Goal: Task Accomplishment & Management: Manage account settings

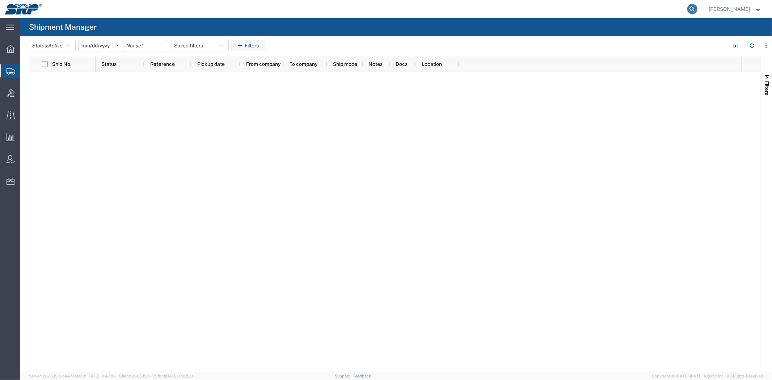
click at [690, 5] on icon at bounding box center [692, 9] width 10 height 10
click at [616, 11] on input "search" at bounding box center [577, 8] width 220 height 17
paste input "56598519"
type input "56598519"
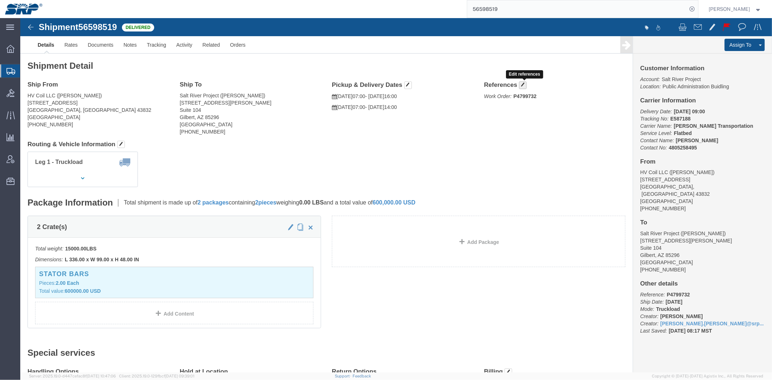
click button "button"
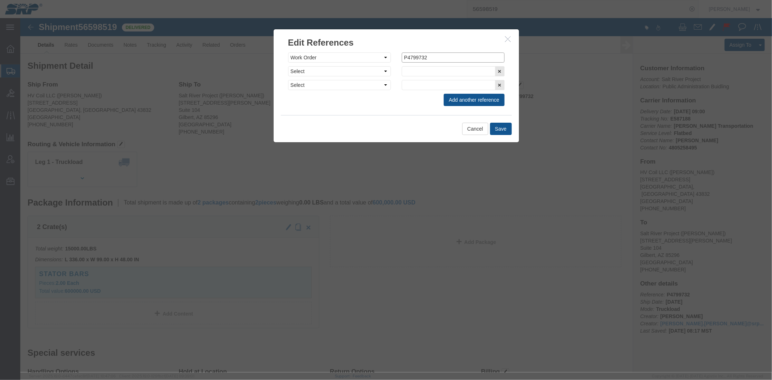
drag, startPoint x: 422, startPoint y: 37, endPoint x: 339, endPoint y: 40, distance: 83.7
click div "Select Account Type Activity ID Airline Appointment Number ASN Batch Request # …"
paste input "• P4799732-030"
click input "• P4799732-030"
drag, startPoint x: 434, startPoint y: 37, endPoint x: 235, endPoint y: 25, distance: 199.8
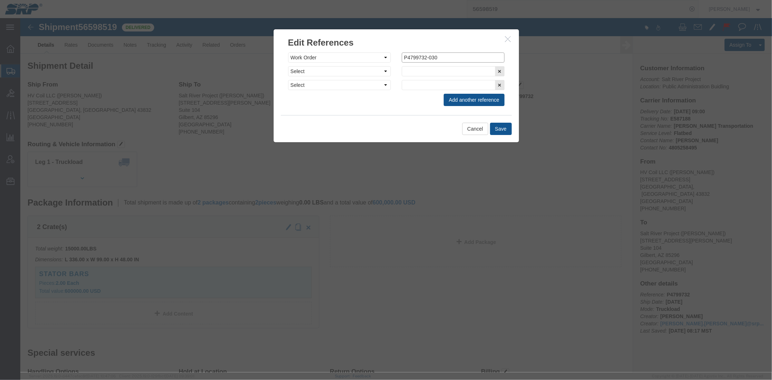
click div "Edit References Select Account Type Activity ID Airline Appointment Number ASN …"
type input "P4799732-030"
click button "Save"
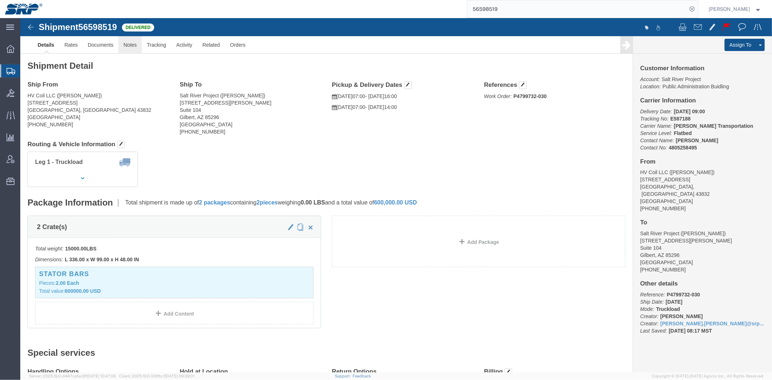
click link "Notes"
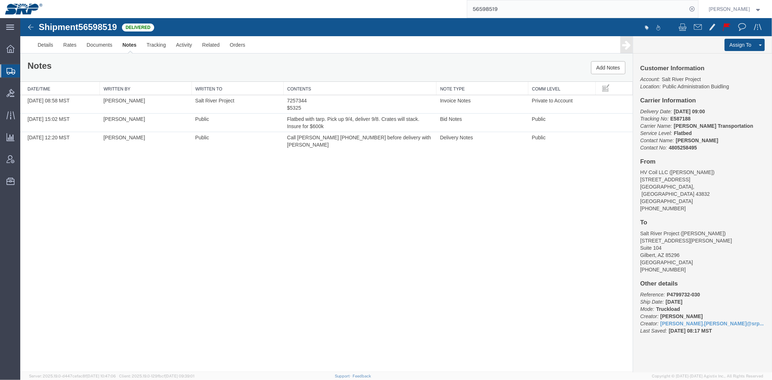
click at [515, 9] on input "56598519" at bounding box center [577, 8] width 220 height 17
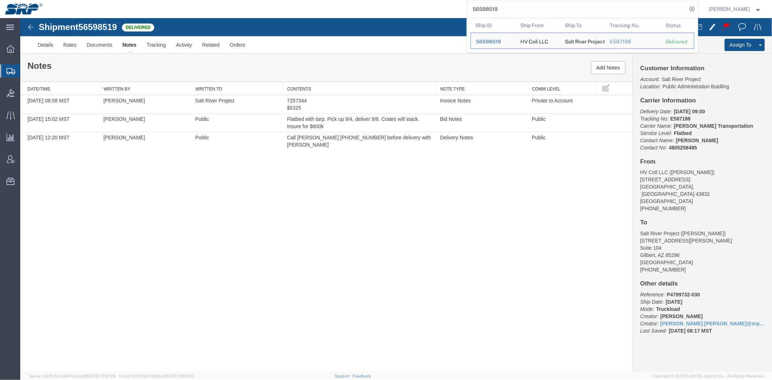
click at [515, 9] on input "56598519" at bounding box center [577, 8] width 220 height 17
paste input "27"
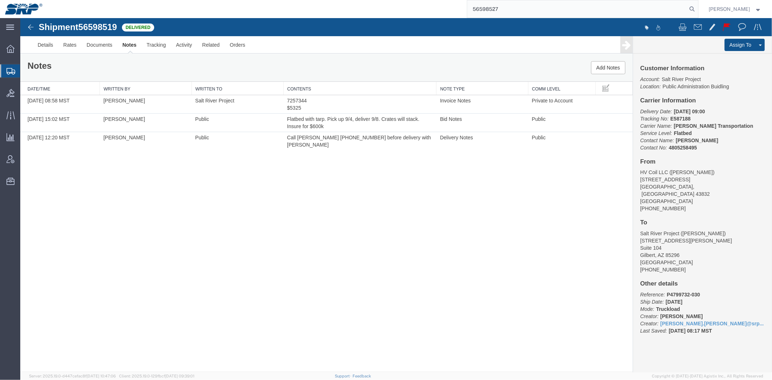
type input "56598527"
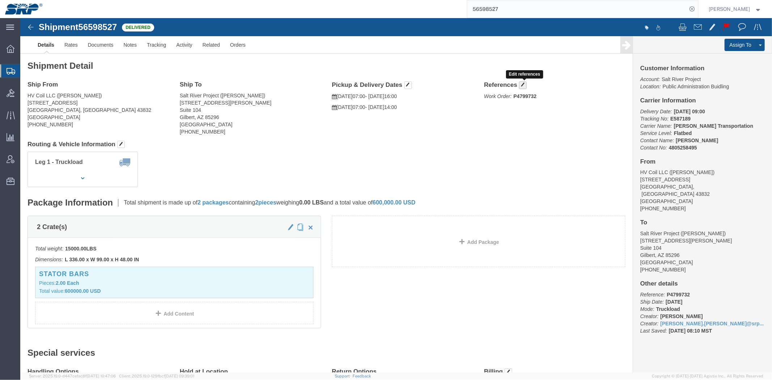
click span "button"
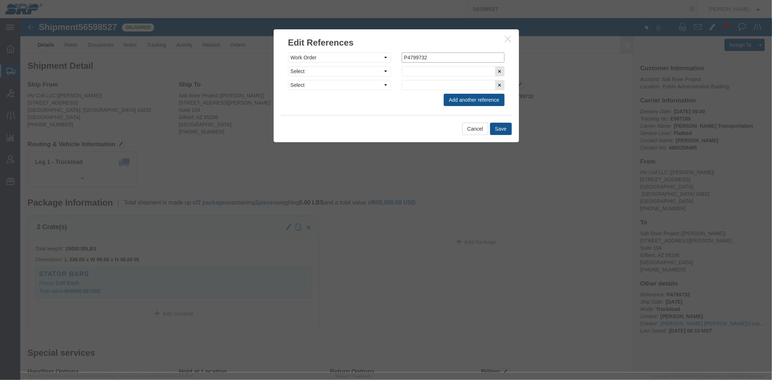
drag, startPoint x: 422, startPoint y: 41, endPoint x: 272, endPoint y: 43, distance: 150.2
click div "Select Account Type Activity ID Airline Appointment Number ASN Batch Request # …"
paste input "• P4799732-030"
click input "• P4799732-030"
drag, startPoint x: 431, startPoint y: 41, endPoint x: 424, endPoint y: 41, distance: 6.9
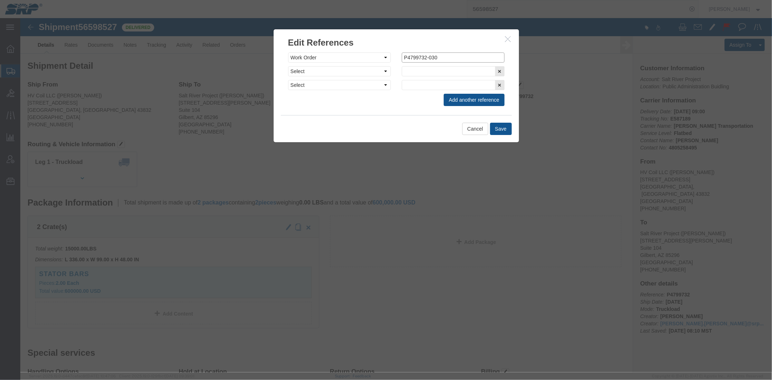
click input "P4799732-030"
drag, startPoint x: 415, startPoint y: 40, endPoint x: 351, endPoint y: 40, distance: 63.7
click div "Select Account Type Activity ID Airline Appointment Number ASN Batch Request # …"
type input "P4799732-030"
click button "Save"
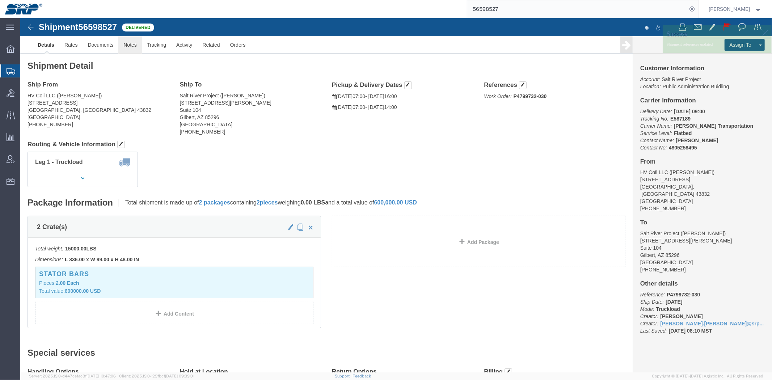
drag, startPoint x: 130, startPoint y: 45, endPoint x: 109, endPoint y: 27, distance: 27.2
click link "Notes"
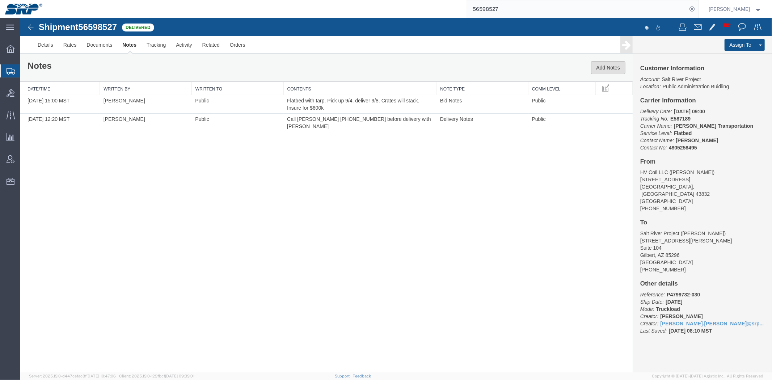
click at [607, 64] on button "Add Notes" at bounding box center [608, 67] width 34 height 13
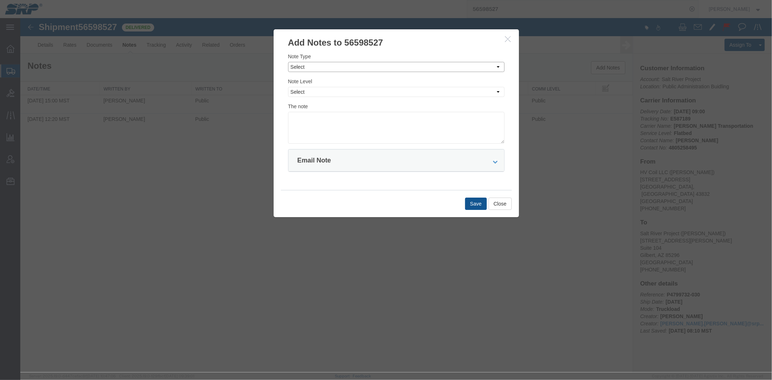
click at [302, 67] on select "Select Approval Bid Notes Carrier Change Notes Claim Notes Content Hazmat Notes…" at bounding box center [396, 67] width 216 height 10
select select "INVOICE_NOTES"
click at [288, 62] on select "Select Approval Bid Notes Carrier Change Notes Claim Notes Content Hazmat Notes…" at bounding box center [396, 67] width 216 height 10
click at [302, 90] on select "Select Private to Account Private to Vendor Public" at bounding box center [396, 92] width 216 height 10
select select "PRIVATE_TO_ACCOUNT"
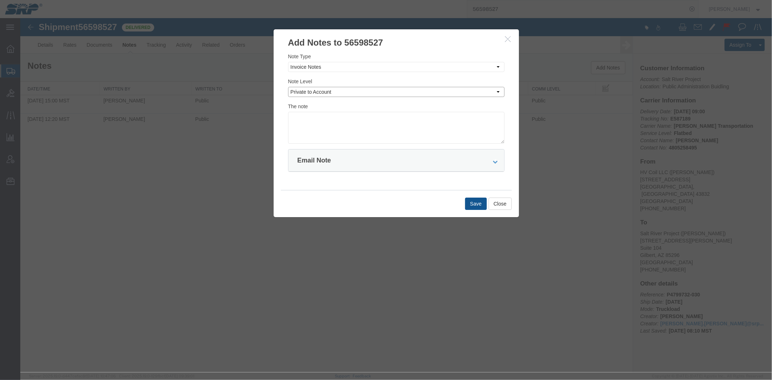
click at [288, 87] on select "Select Private to Account Private to Vendor Public" at bounding box center [396, 92] width 216 height 10
click at [333, 125] on textarea at bounding box center [396, 127] width 216 height 32
paste textarea "7257321"
type textarea "7257321 $5325"
click at [467, 205] on button "Save" at bounding box center [476, 203] width 22 height 12
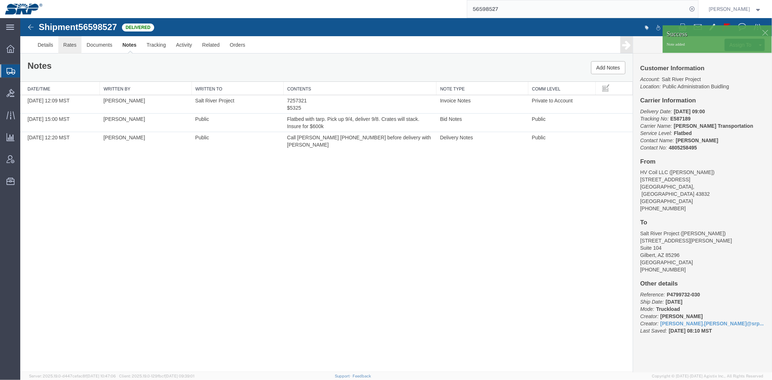
click at [69, 45] on link "Rates" at bounding box center [70, 44] width 24 height 17
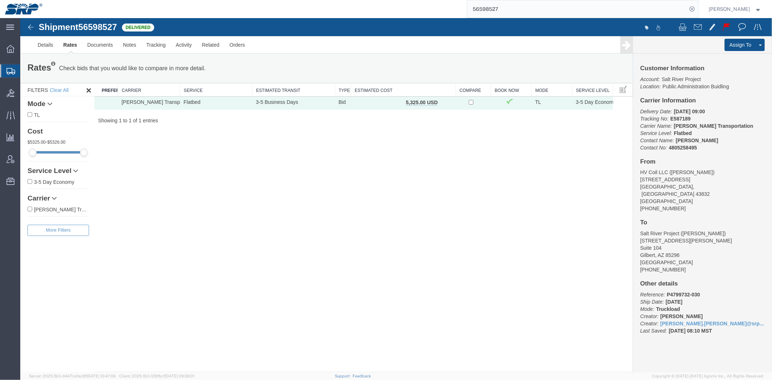
click at [502, 8] on input "56598527" at bounding box center [577, 8] width 220 height 17
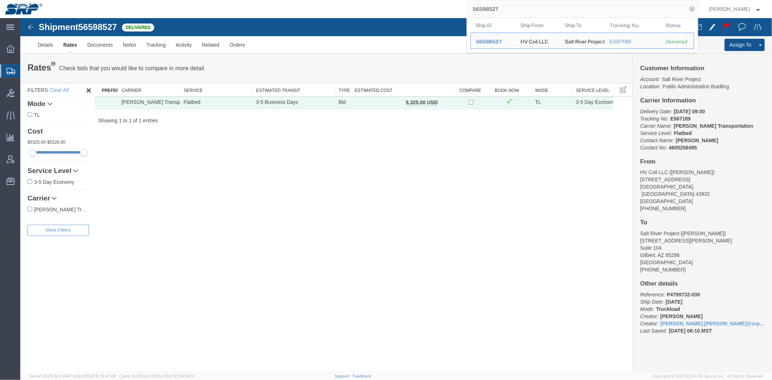
click at [502, 8] on input "56598527" at bounding box center [577, 8] width 220 height 17
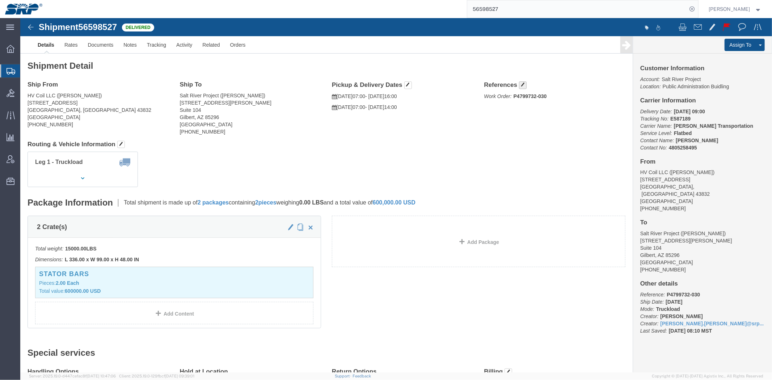
click button "button"
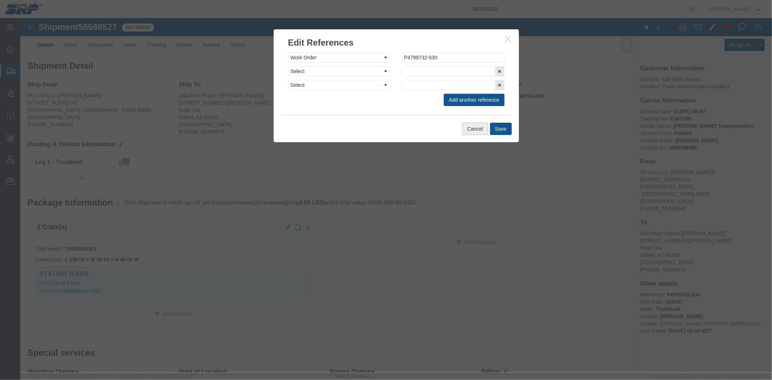
click button "Cancel"
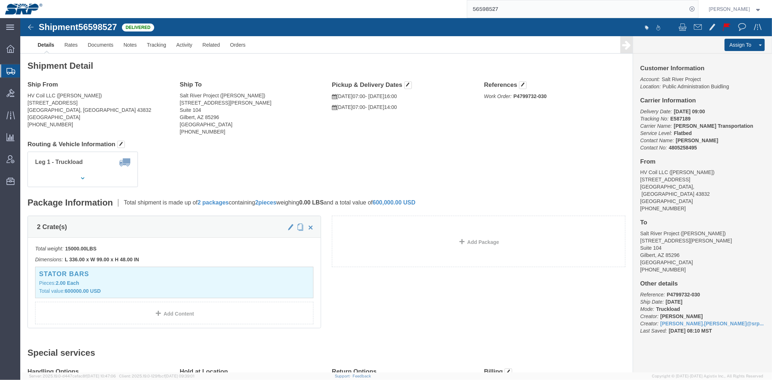
click div "Shipment Detail Ship From HV Coil LLC ([PERSON_NAME]) [STREET_ADDRESS] [PHONE_N…"
click link "Notes"
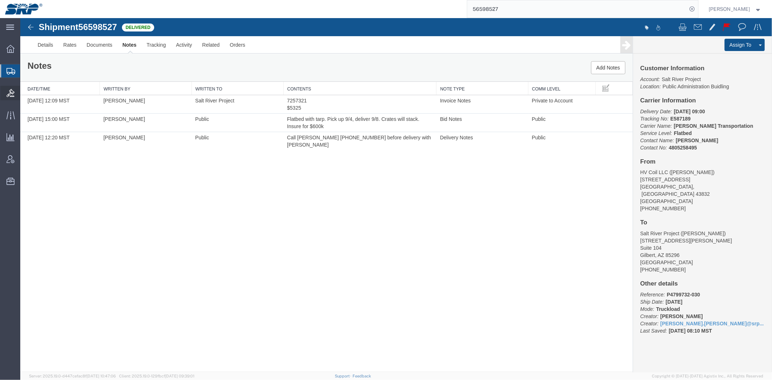
click at [5, 96] on div at bounding box center [10, 93] width 20 height 14
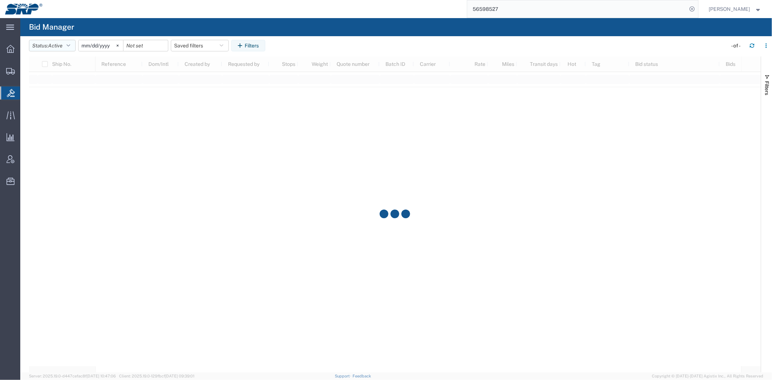
click at [52, 43] on span "Active" at bounding box center [55, 46] width 14 height 6
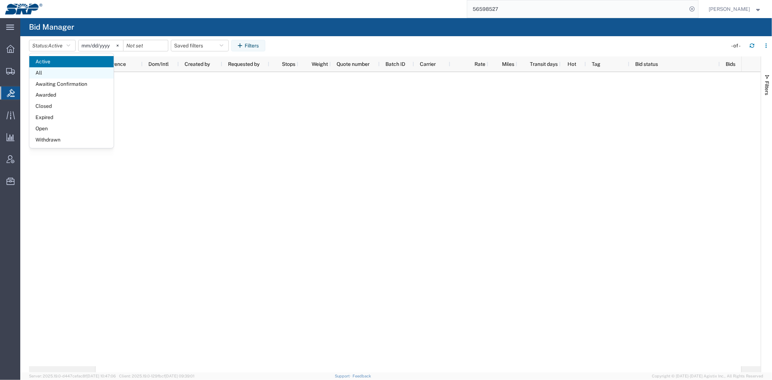
click at [55, 73] on span "All" at bounding box center [71, 72] width 84 height 11
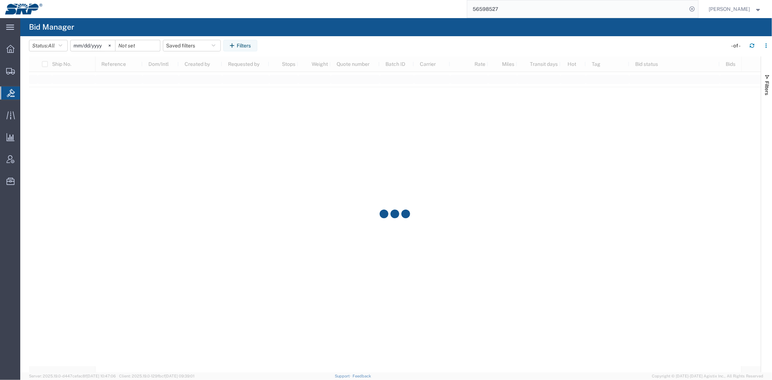
click at [106, 46] on input "[DATE]" at bounding box center [93, 45] width 45 height 11
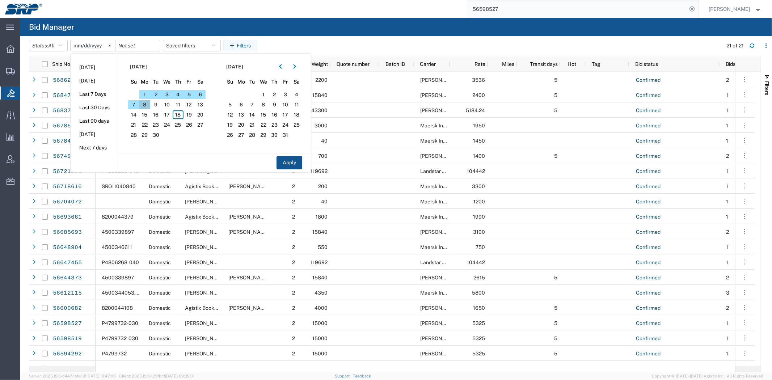
click at [146, 104] on span "8" at bounding box center [144, 104] width 11 height 9
click at [192, 103] on span "12" at bounding box center [189, 104] width 11 height 9
click at [287, 161] on button "Apply" at bounding box center [290, 162] width 26 height 13
type input "[DATE]"
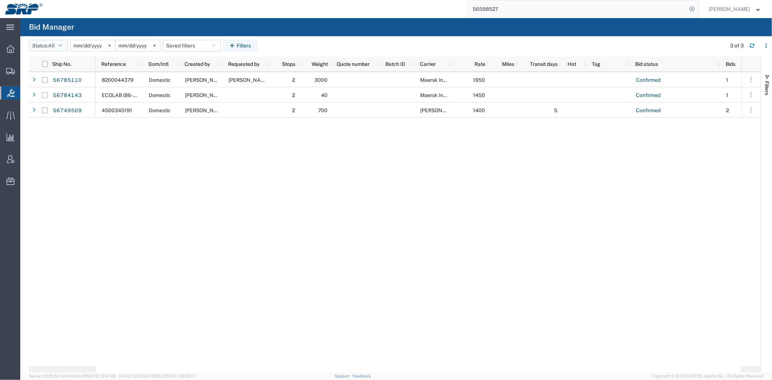
click at [60, 46] on button "Status: All" at bounding box center [48, 46] width 39 height 12
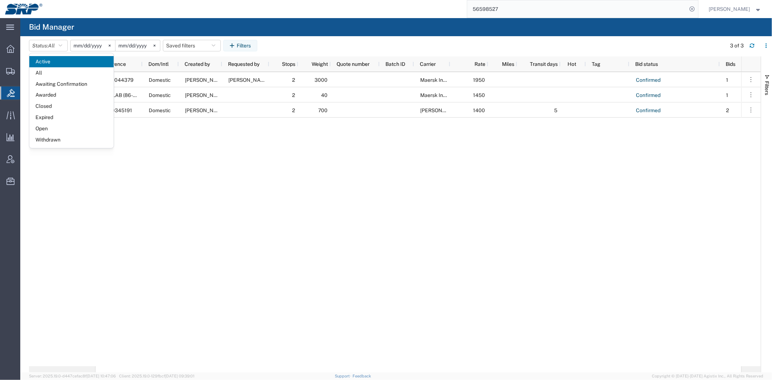
click at [92, 43] on input "[DATE]" at bounding box center [93, 45] width 45 height 11
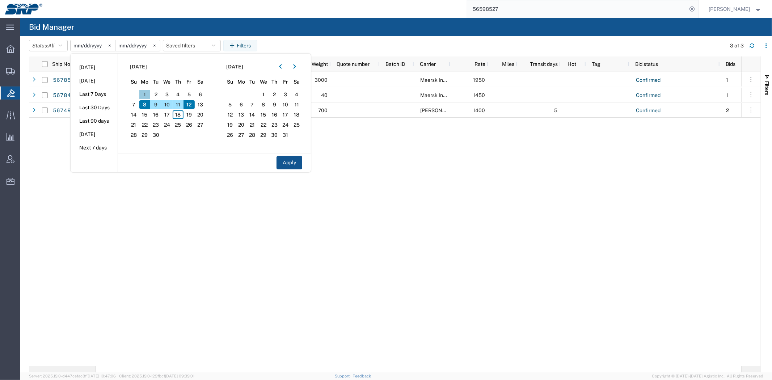
click at [151, 93] on span "1" at bounding box center [144, 94] width 11 height 9
click at [191, 105] on span "12" at bounding box center [189, 104] width 11 height 9
click at [294, 165] on button "Apply" at bounding box center [290, 162] width 26 height 13
type input "[DATE]"
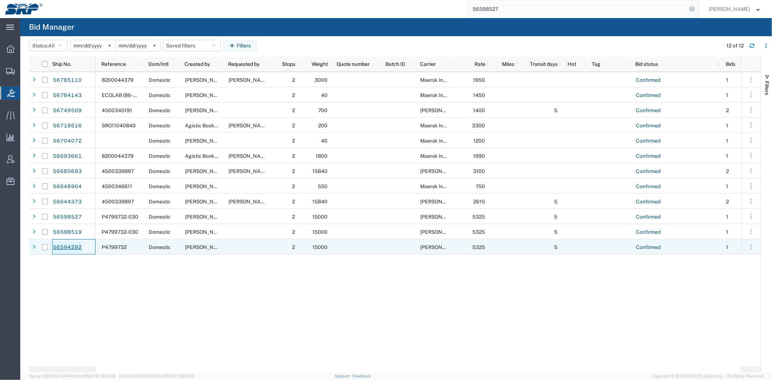
click at [73, 247] on link "56594292" at bounding box center [67, 248] width 30 height 12
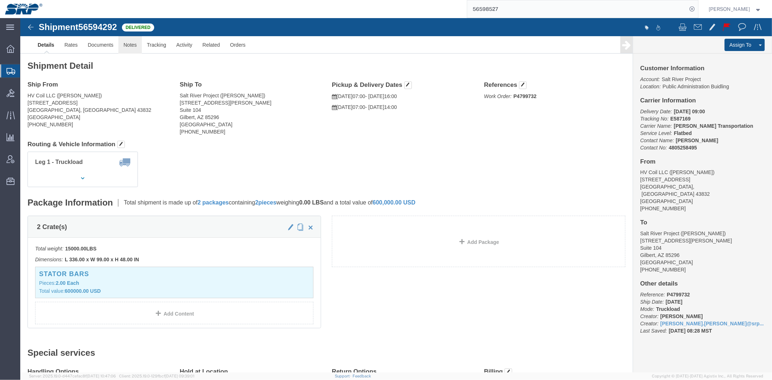
click link "Notes"
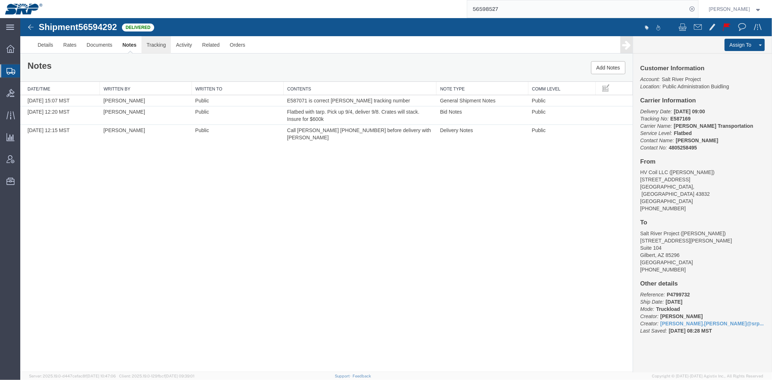
click at [152, 46] on link "Tracking" at bounding box center [155, 44] width 29 height 17
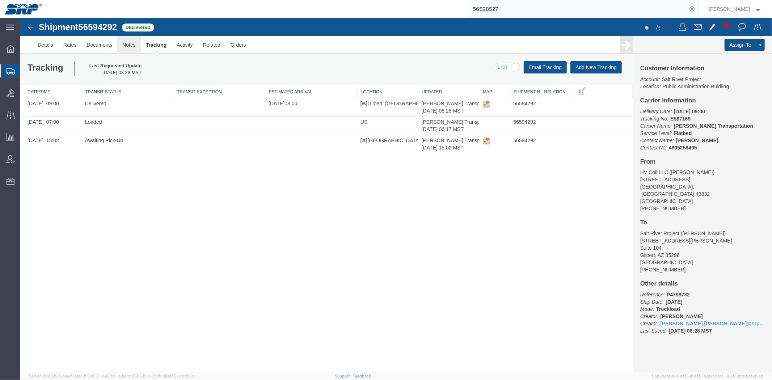
click at [125, 45] on link "Notes" at bounding box center [129, 44] width 24 height 17
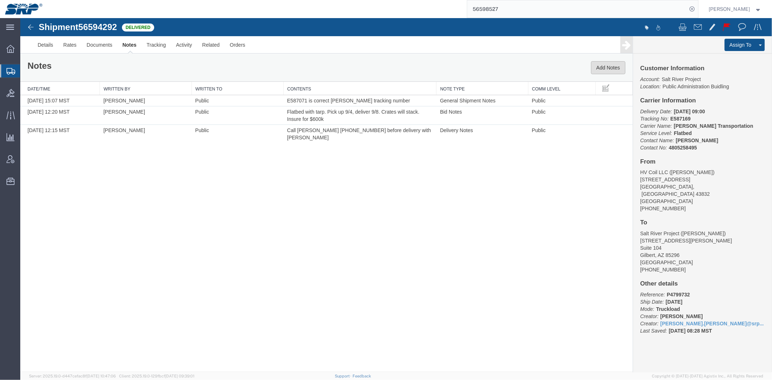
click at [614, 64] on button "Add Notes" at bounding box center [608, 67] width 34 height 13
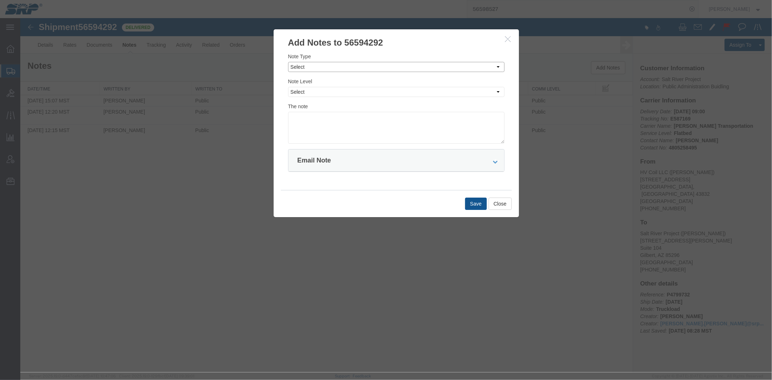
click at [320, 70] on select "Select Approval Bid Notes Carrier Change Notes Claim Notes Content Hazmat Notes…" at bounding box center [396, 67] width 216 height 10
select select "INVOICE_NOTES"
click at [288, 62] on select "Select Approval Bid Notes Carrier Change Notes Claim Notes Content Hazmat Notes…" at bounding box center [396, 67] width 216 height 10
drag, startPoint x: 307, startPoint y: 89, endPoint x: 311, endPoint y: 96, distance: 8.0
click at [307, 89] on select "Select Private to Account Private to Vendor Public" at bounding box center [396, 92] width 216 height 10
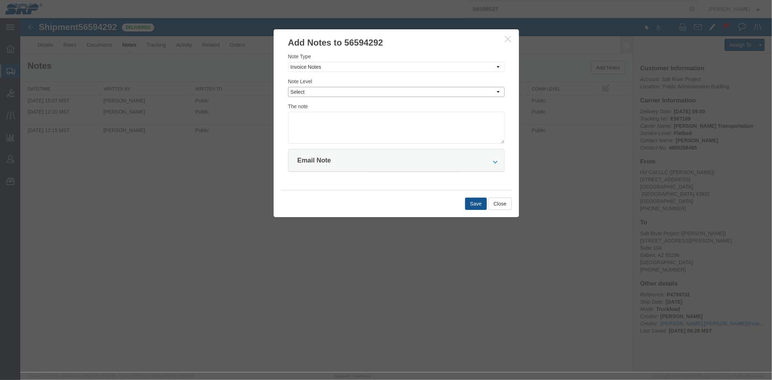
select select "PRIVATE_TO_ACCOUNT"
click at [288, 87] on select "Select Private to Account Private to Vendor Public" at bounding box center [396, 92] width 216 height 10
click at [427, 128] on textarea at bounding box center [396, 127] width 216 height 32
paste textarea "7258038"
type textarea "7258038 $5325"
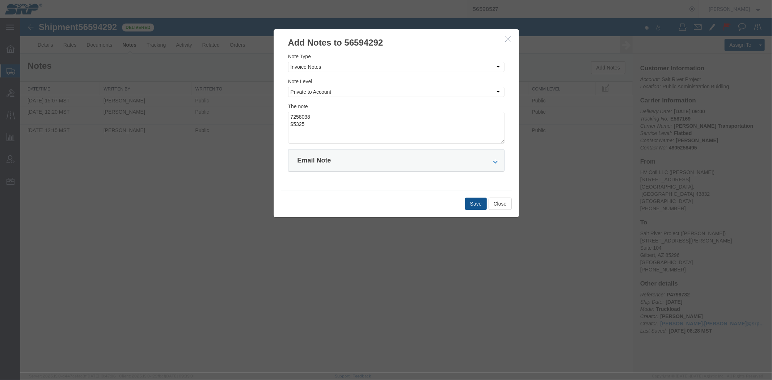
click at [471, 197] on div "Save Close" at bounding box center [396, 203] width 231 height 27
click at [469, 206] on button "Save" at bounding box center [476, 203] width 22 height 12
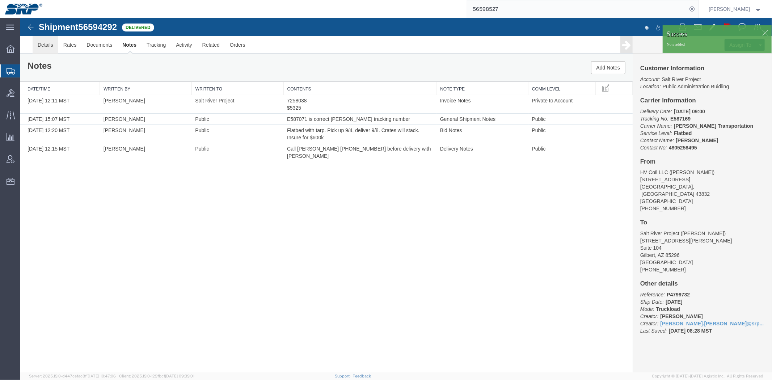
click at [53, 43] on link "Details" at bounding box center [45, 44] width 26 height 17
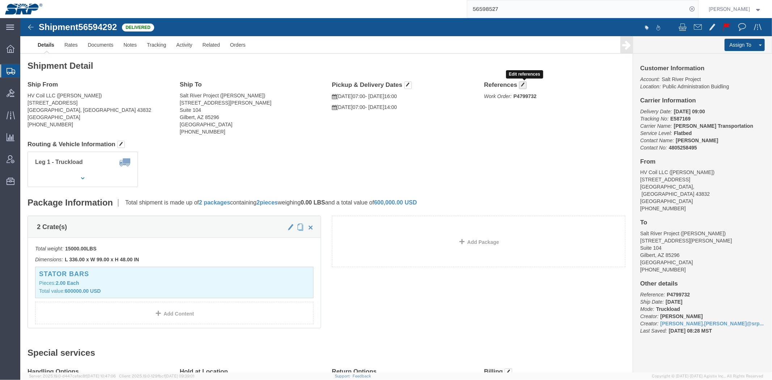
click span "button"
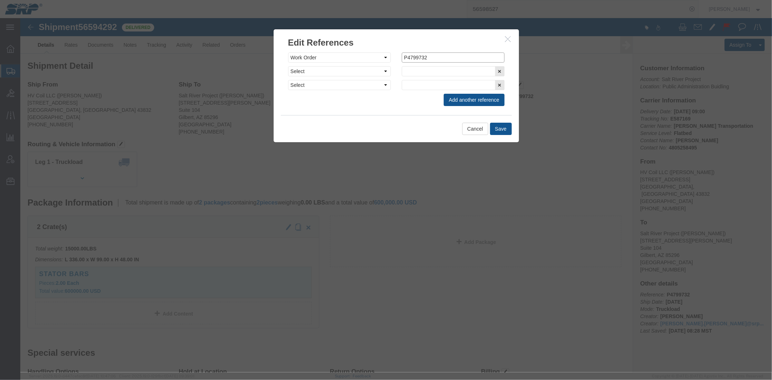
drag, startPoint x: 423, startPoint y: 42, endPoint x: 204, endPoint y: 30, distance: 219.7
click div "Edit References Select Account Type Activity ID Airline Appointment Number ASN …"
paste input "• P4799732-030"
click input "• P4799732-030"
type input "P4799732-030"
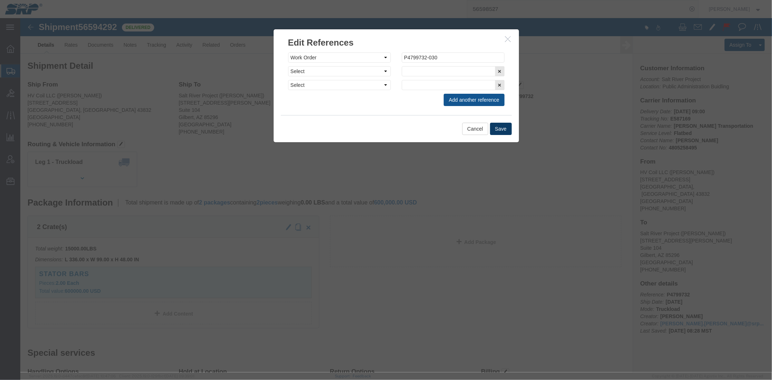
click button "Save"
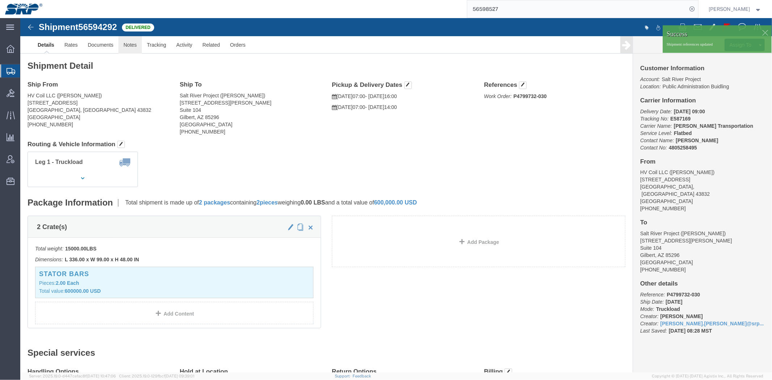
click link "Notes"
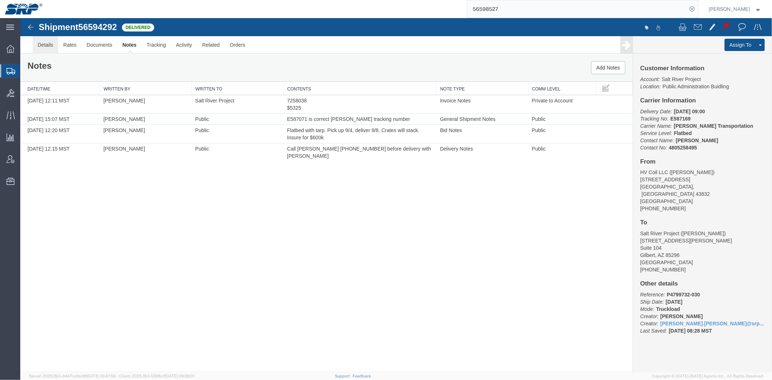
click at [42, 47] on link "Details" at bounding box center [45, 44] width 26 height 17
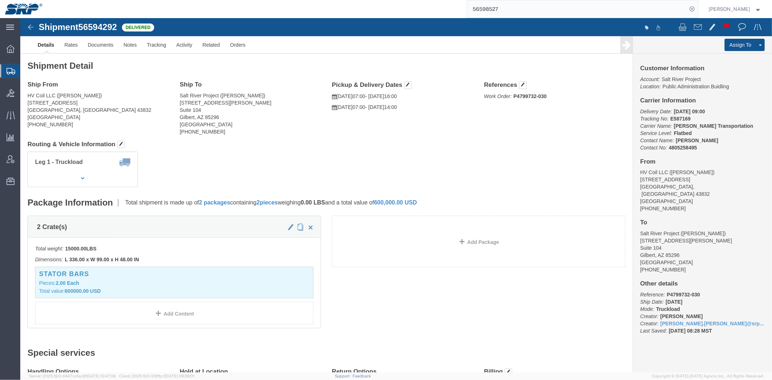
click p "Work Order: P4799732-030"
click div "Ship From HV Coil LLC ([PERSON_NAME]) [STREET_ADDRESS] [PHONE_NUMBER] Ship To S…"
drag, startPoint x: 490, startPoint y: 79, endPoint x: 524, endPoint y: 77, distance: 33.3
click p "Work Order: P4799732-030"
copy b "P4799732-030"
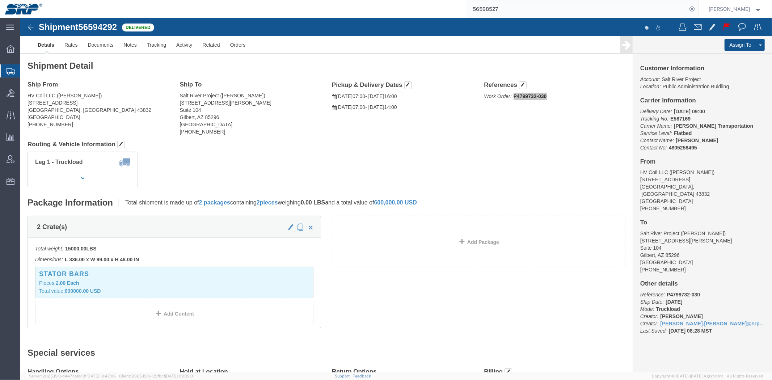
drag, startPoint x: 33, startPoint y: 81, endPoint x: 66, endPoint y: 79, distance: 33.0
click at [0, 0] on span "Shipment Manager" at bounding box center [0, 0] width 0 height 0
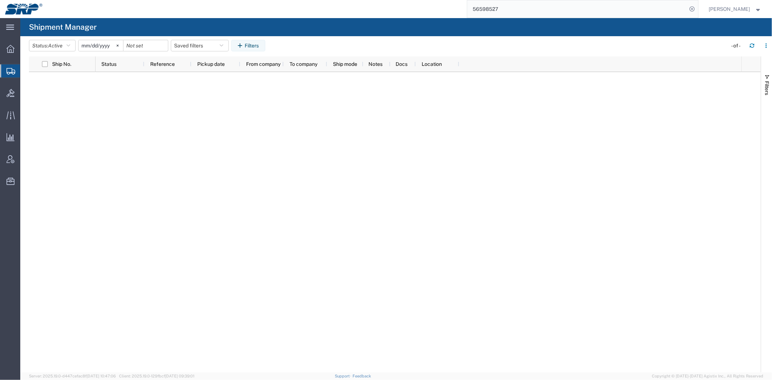
click at [446, 106] on div at bounding box center [419, 222] width 646 height 300
click at [0, 0] on span "Shipment Manager" at bounding box center [0, 0] width 0 height 0
